Goal: Navigation & Orientation: Find specific page/section

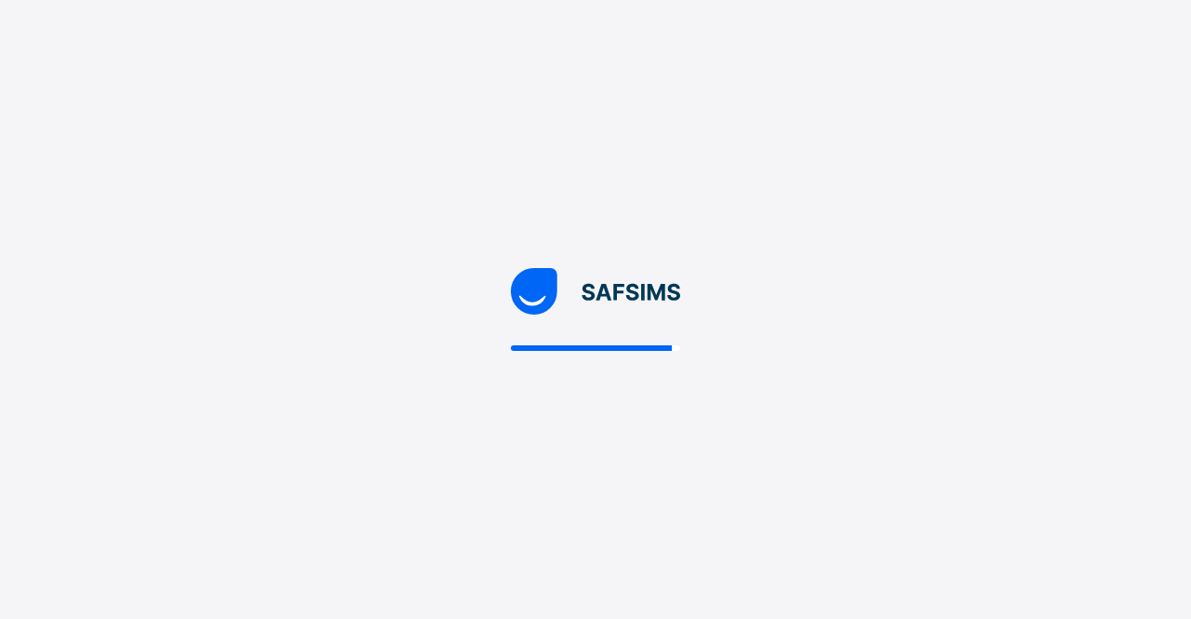
click at [776, 306] on div at bounding box center [595, 309] width 1191 height 619
